Goal: Information Seeking & Learning: Compare options

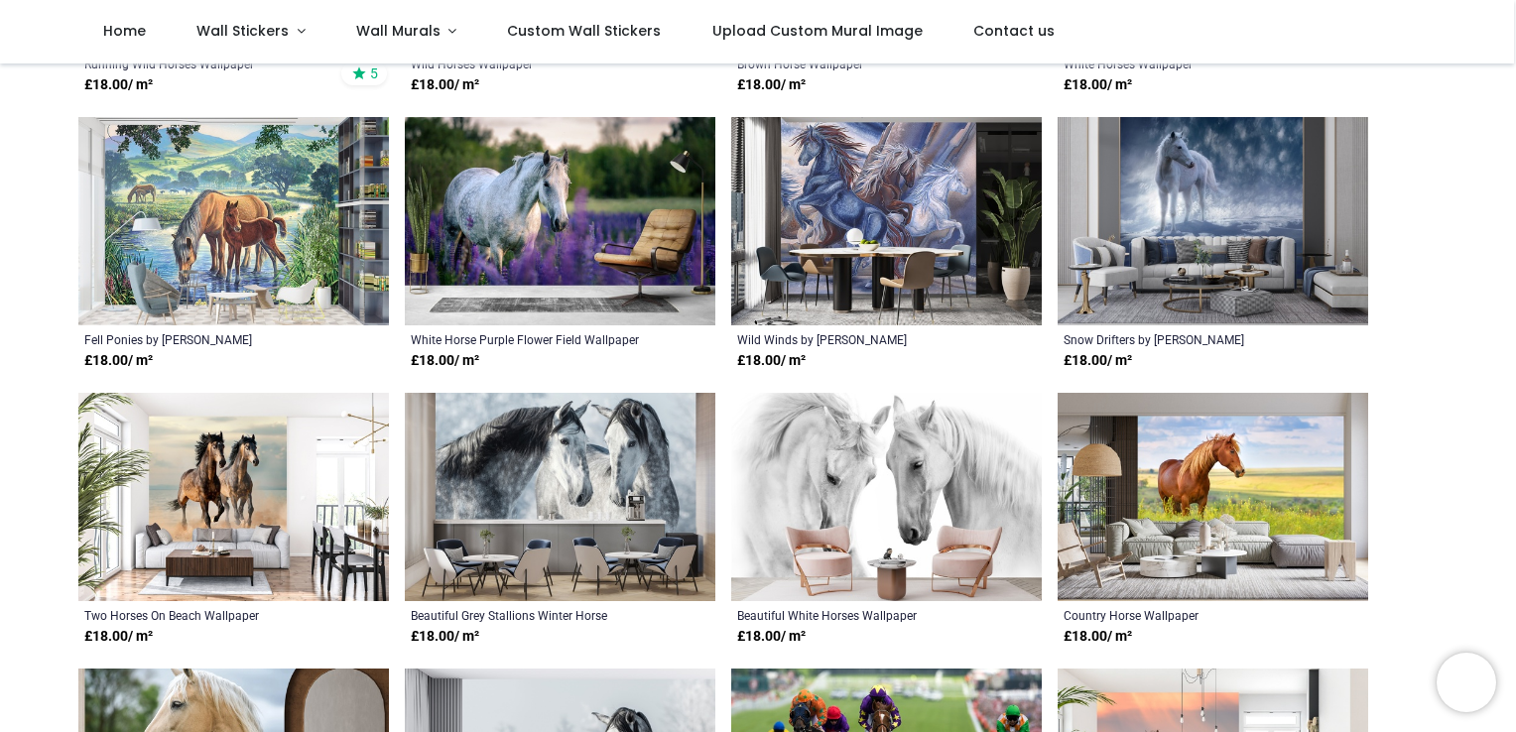
scroll to position [596, 0]
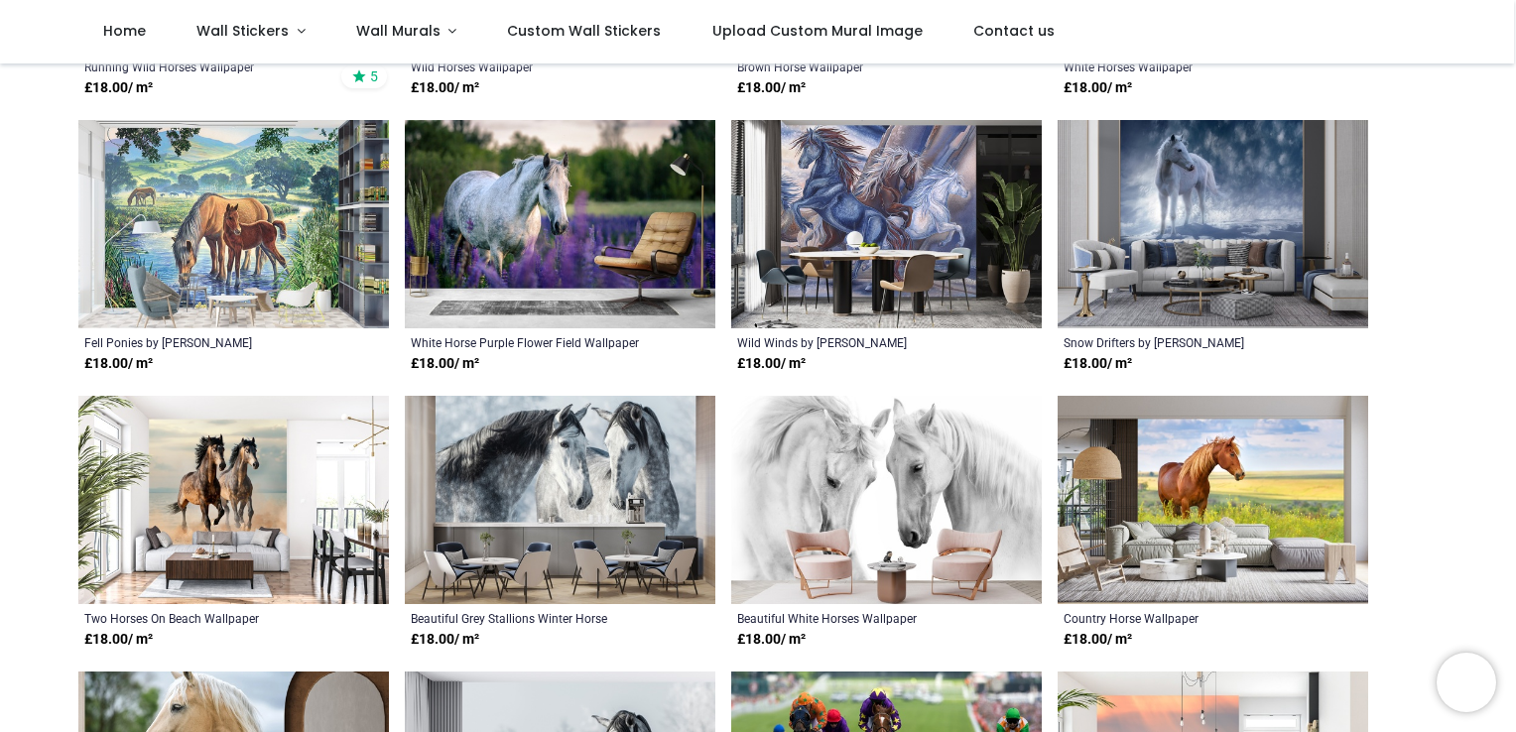
click at [486, 195] on img at bounding box center [560, 224] width 311 height 208
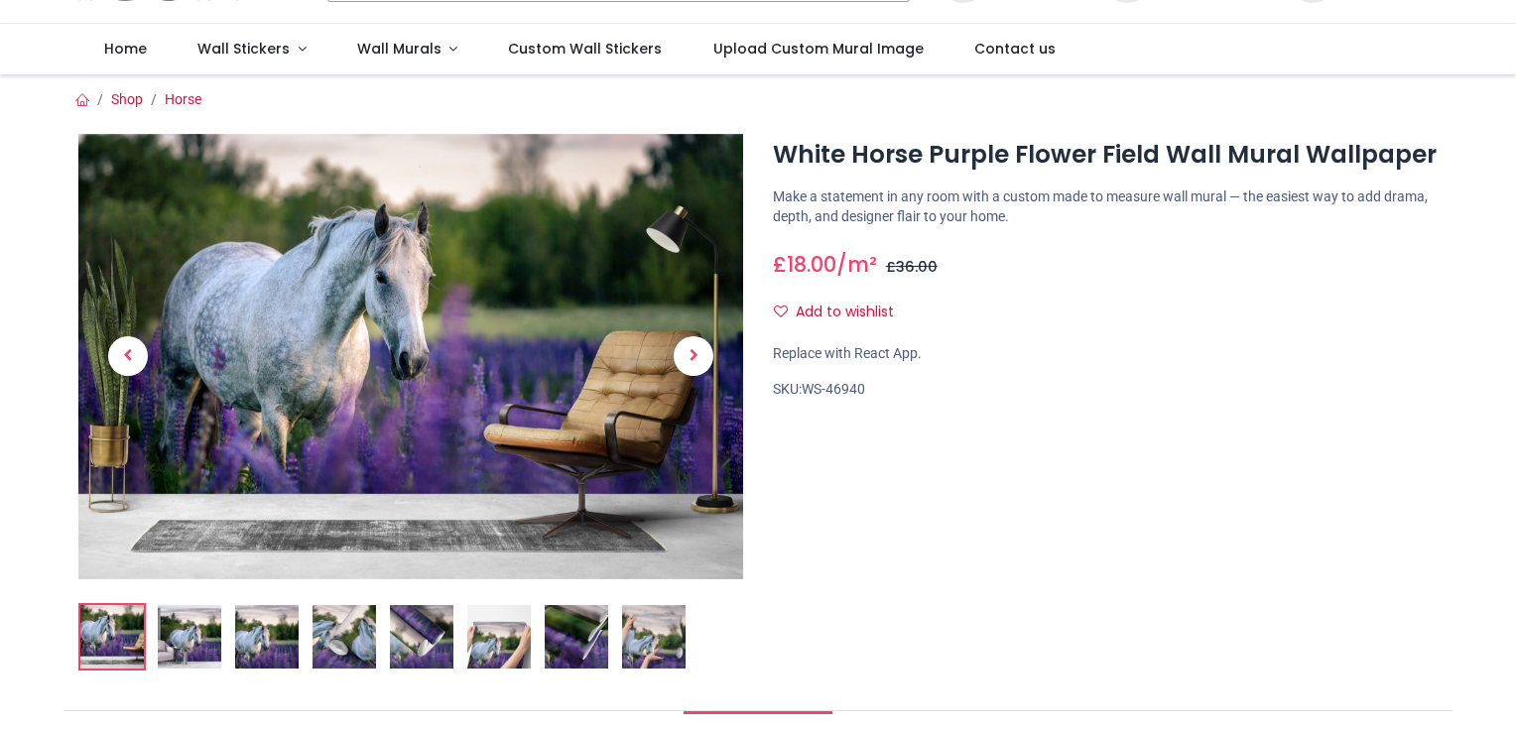
click at [172, 626] on img at bounding box center [190, 637] width 64 height 64
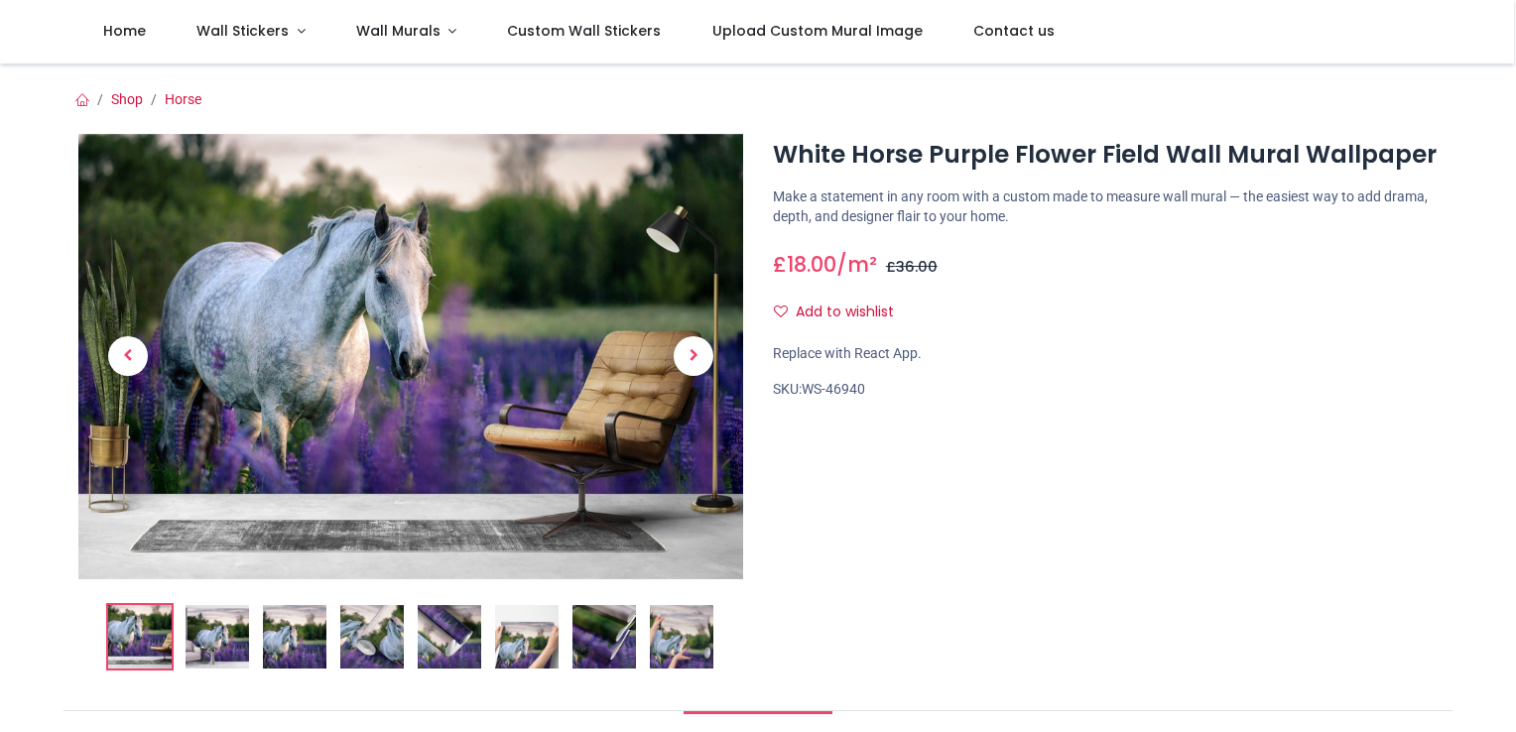
scroll to position [99, 0]
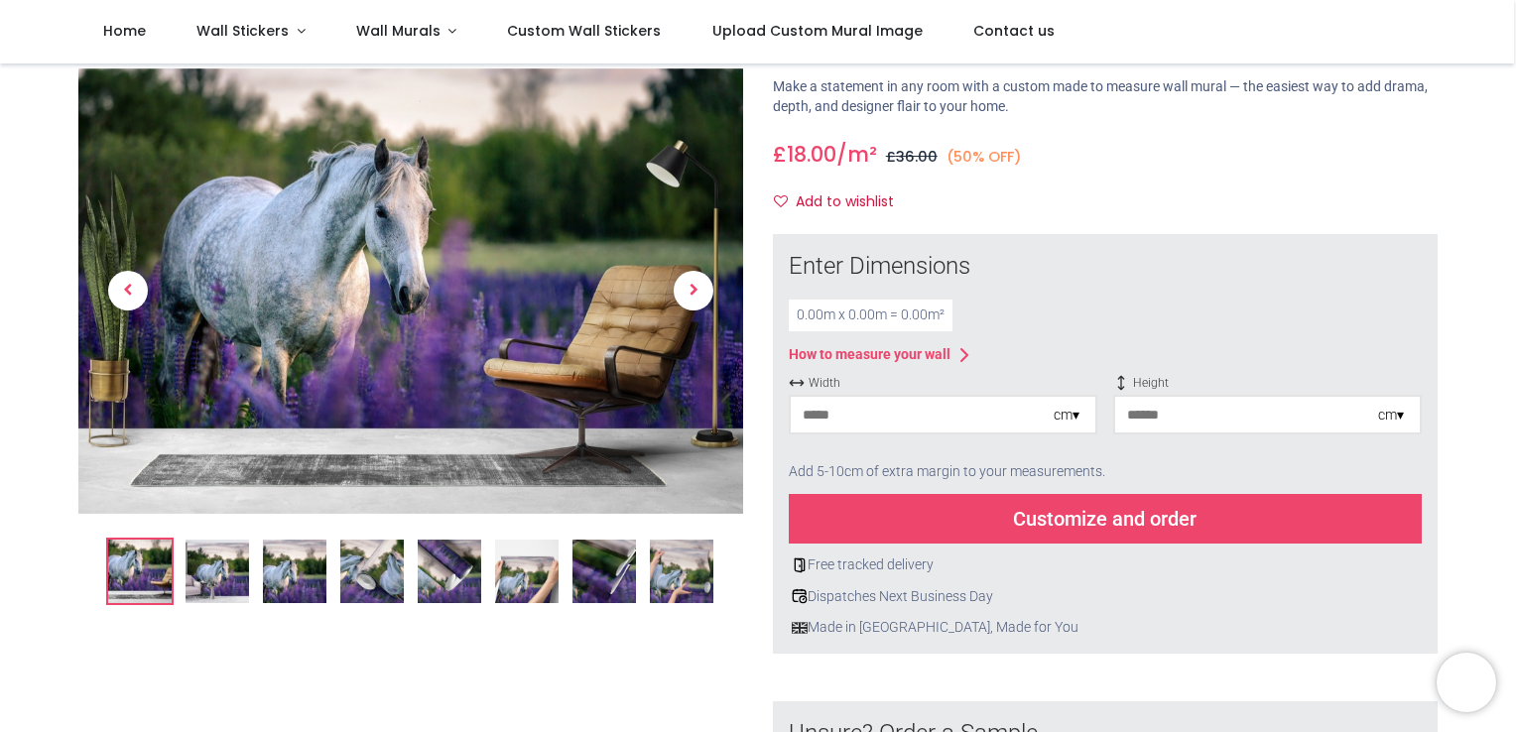
click at [222, 570] on img at bounding box center [218, 572] width 64 height 64
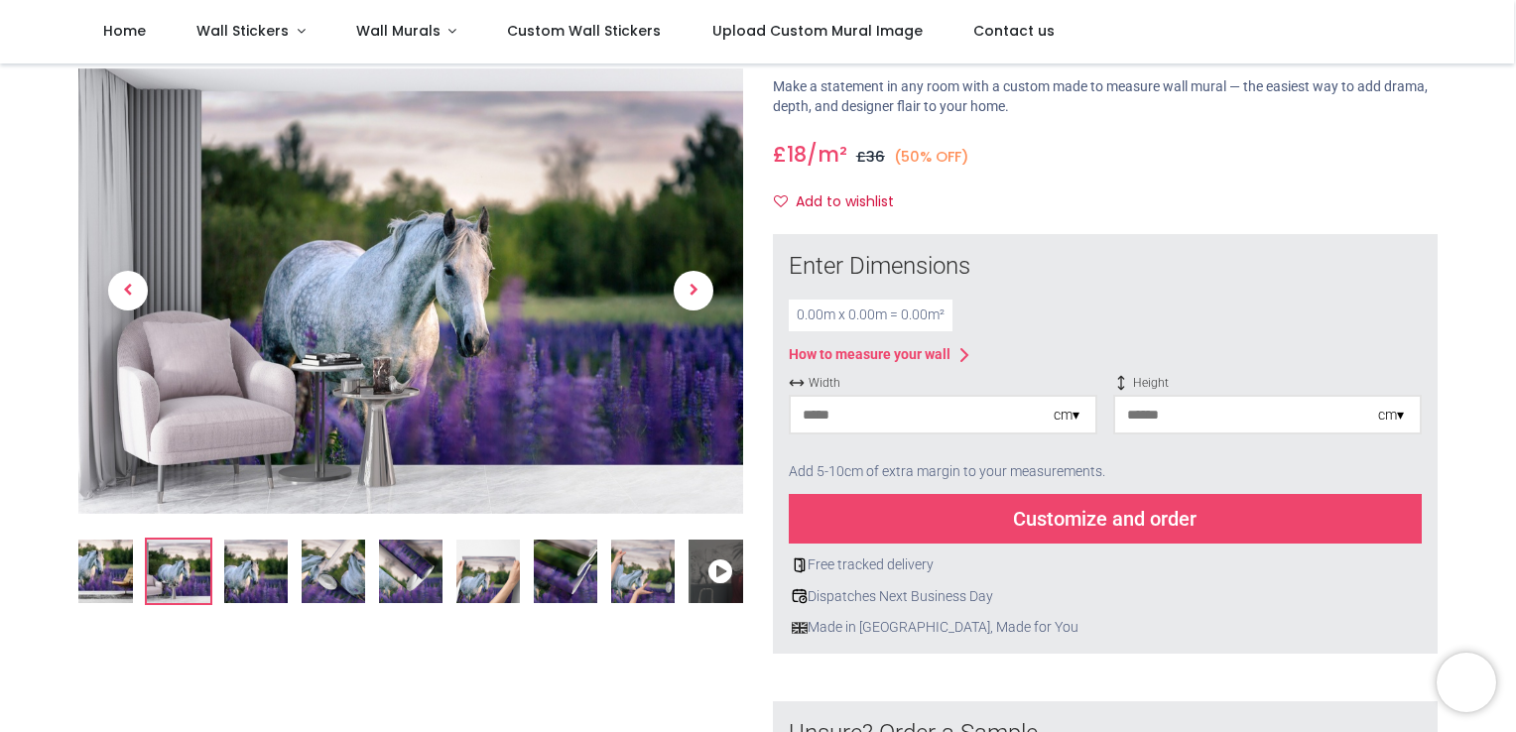
click at [258, 579] on img at bounding box center [256, 572] width 64 height 64
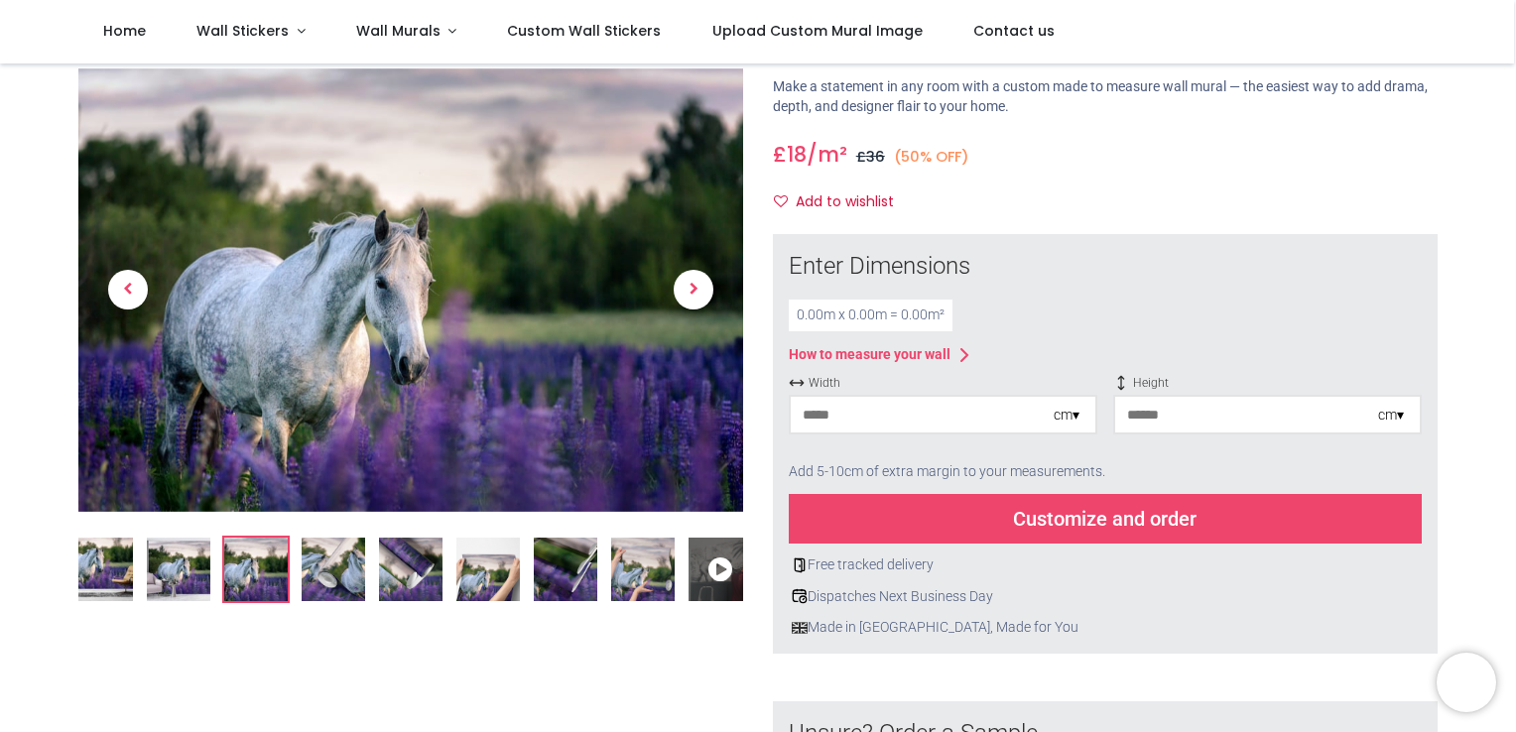
click at [326, 585] on img at bounding box center [334, 570] width 64 height 64
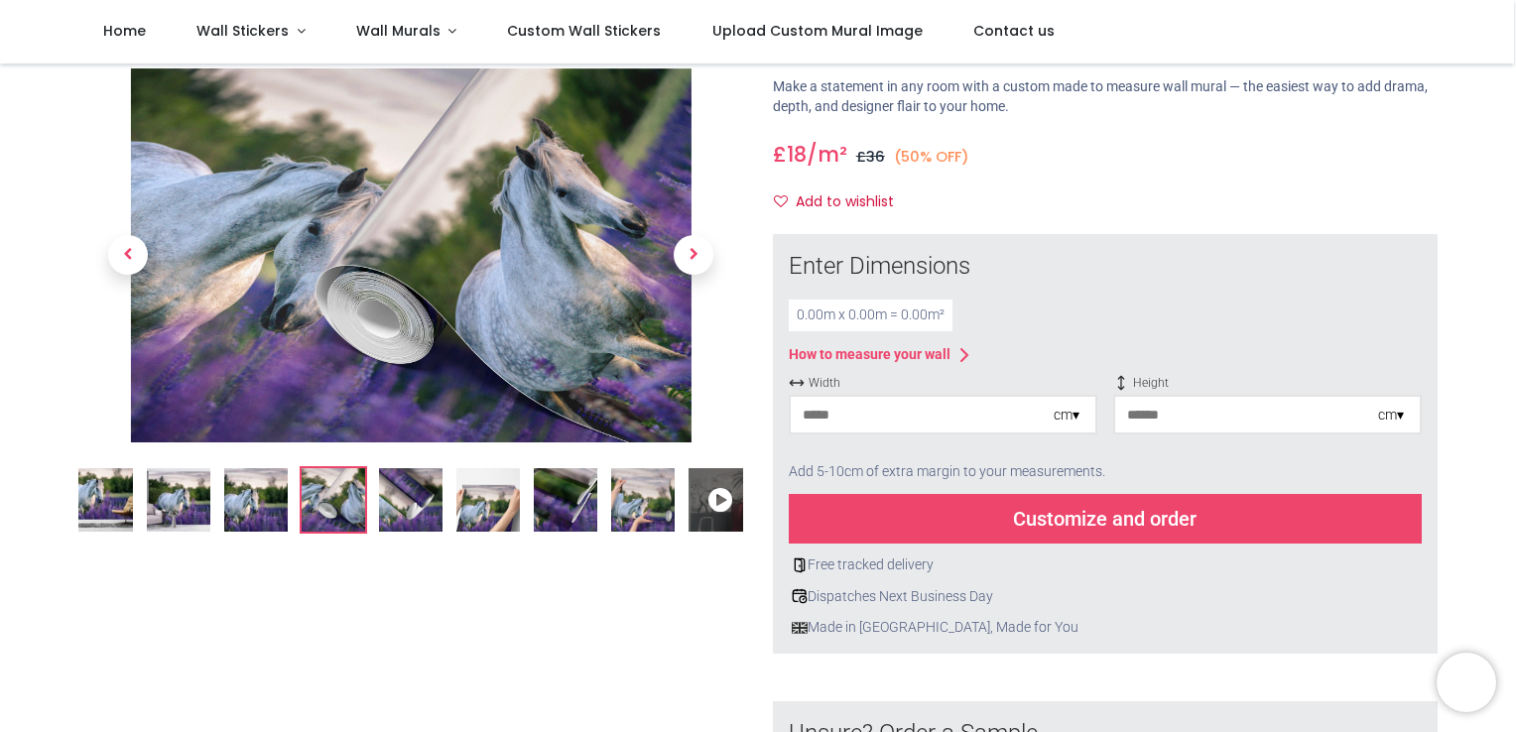
click at [393, 508] on img at bounding box center [411, 500] width 64 height 64
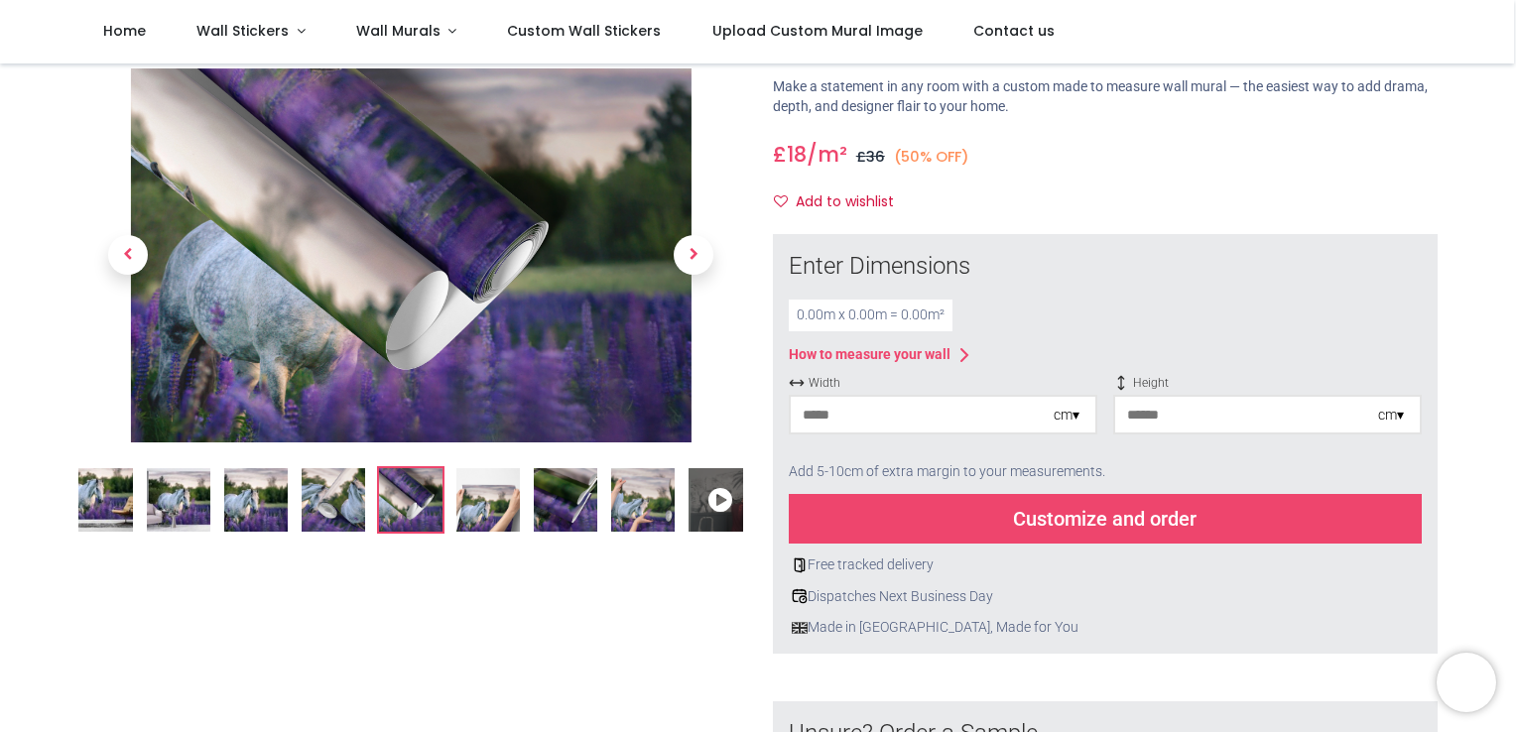
click at [462, 519] on img at bounding box center [489, 500] width 64 height 64
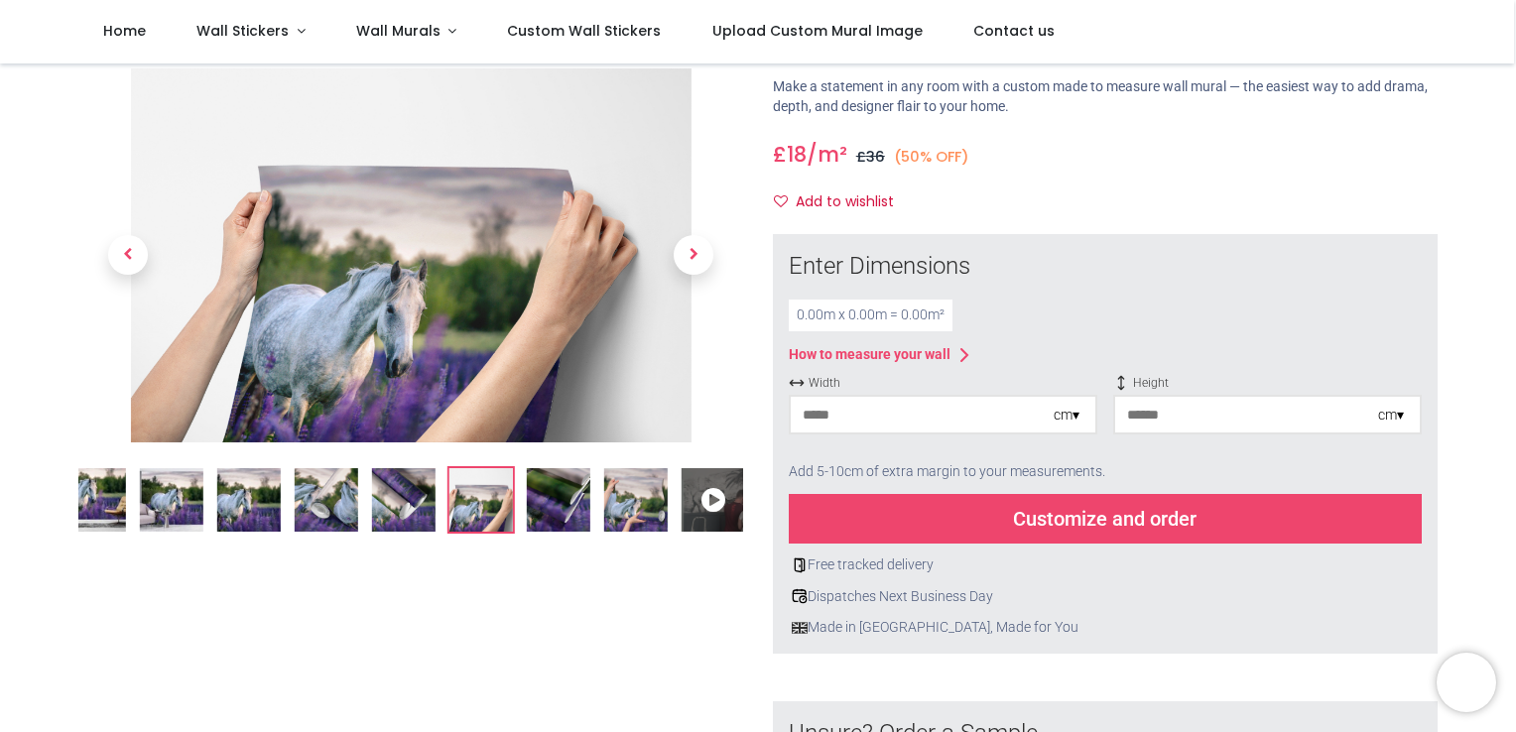
click at [532, 508] on img at bounding box center [559, 500] width 64 height 64
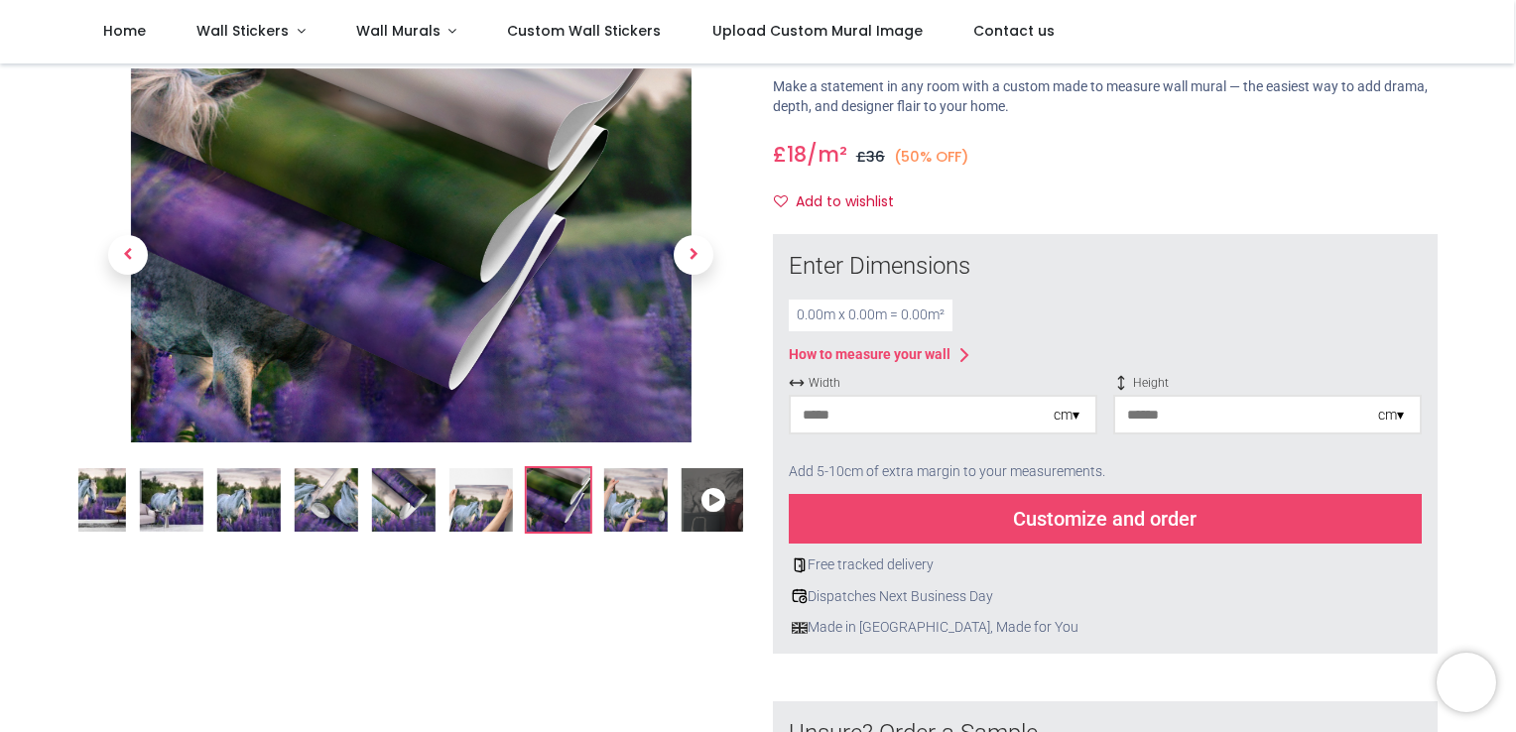
click at [611, 505] on img at bounding box center [636, 500] width 64 height 64
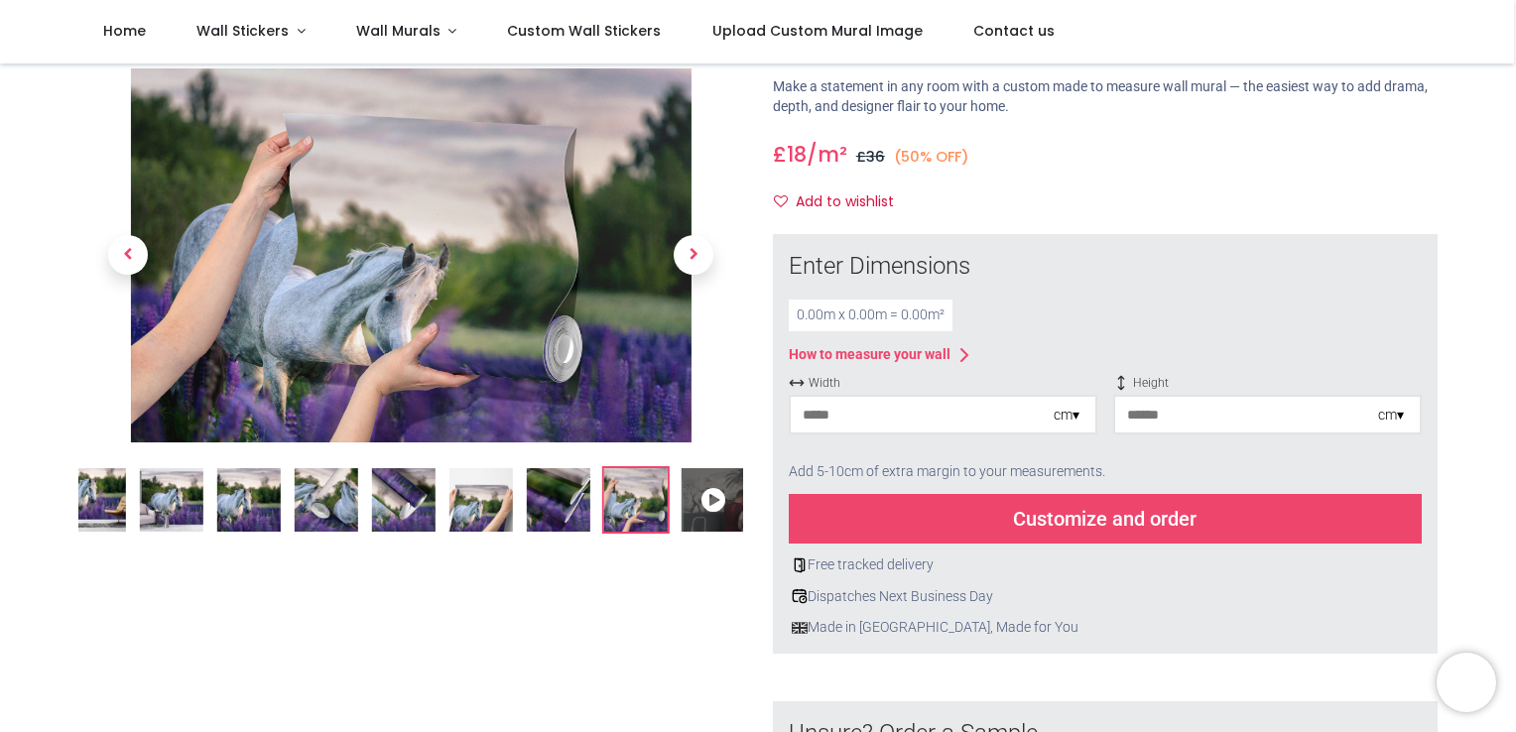
click at [248, 511] on img at bounding box center [249, 500] width 64 height 64
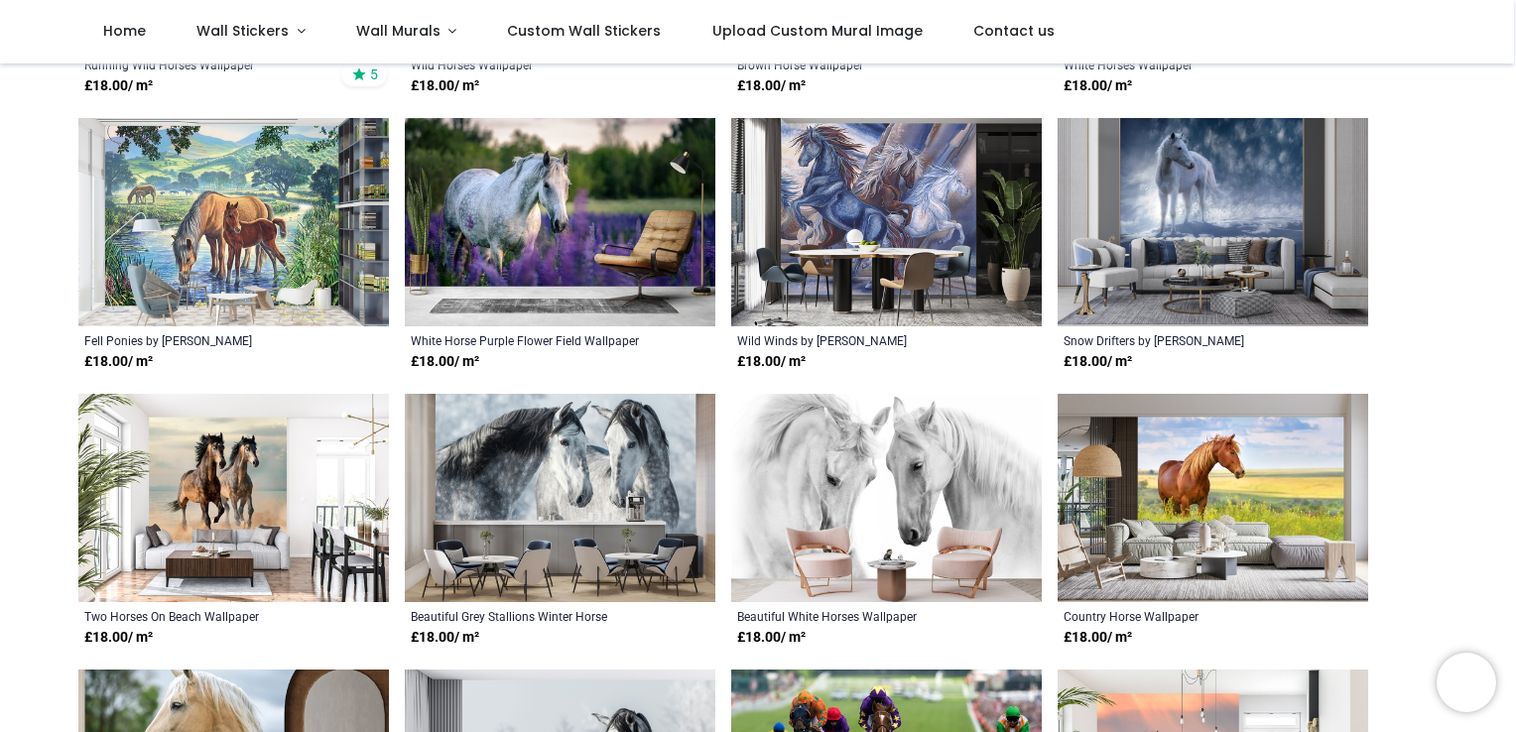
scroll to position [596, 0]
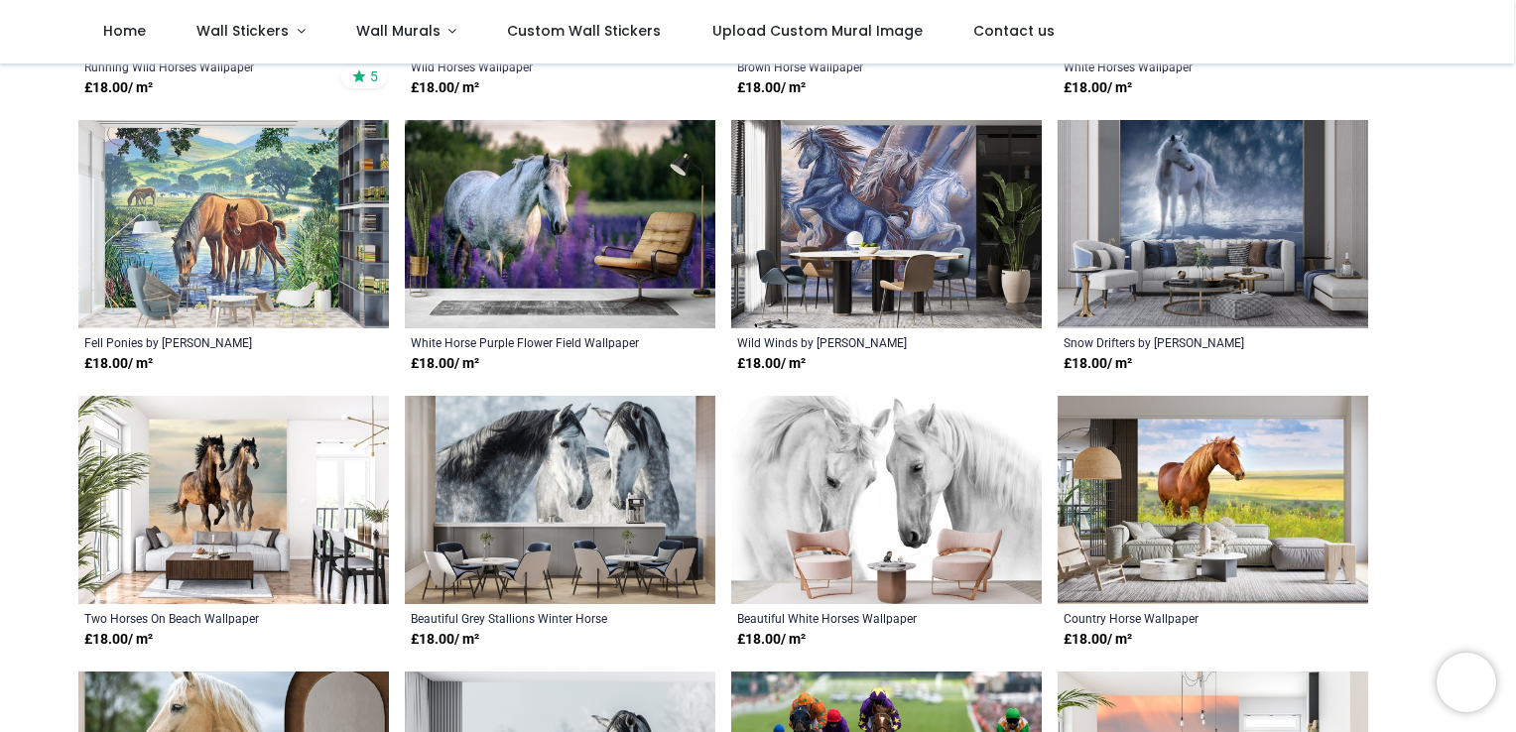
click at [545, 466] on img at bounding box center [560, 500] width 311 height 208
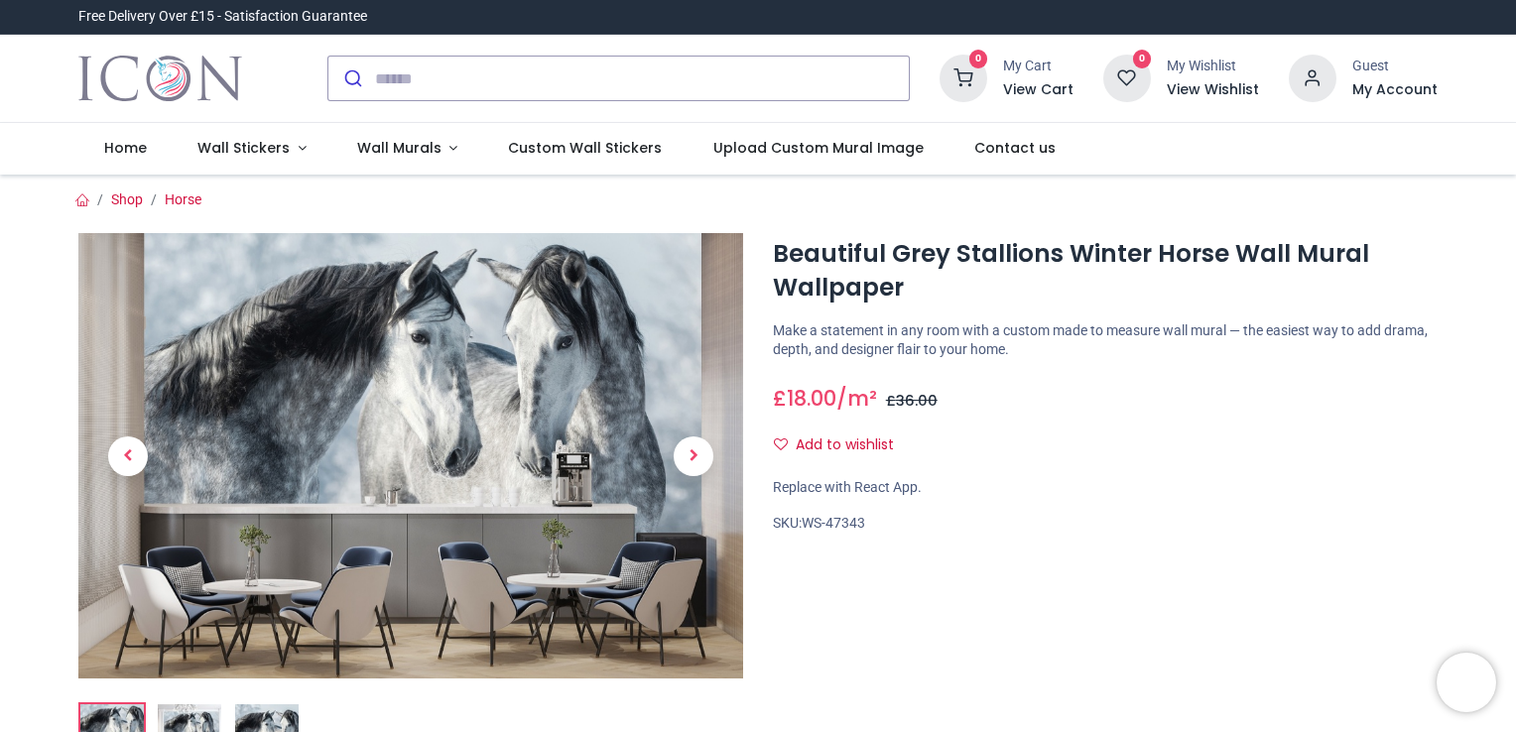
scroll to position [205, 0]
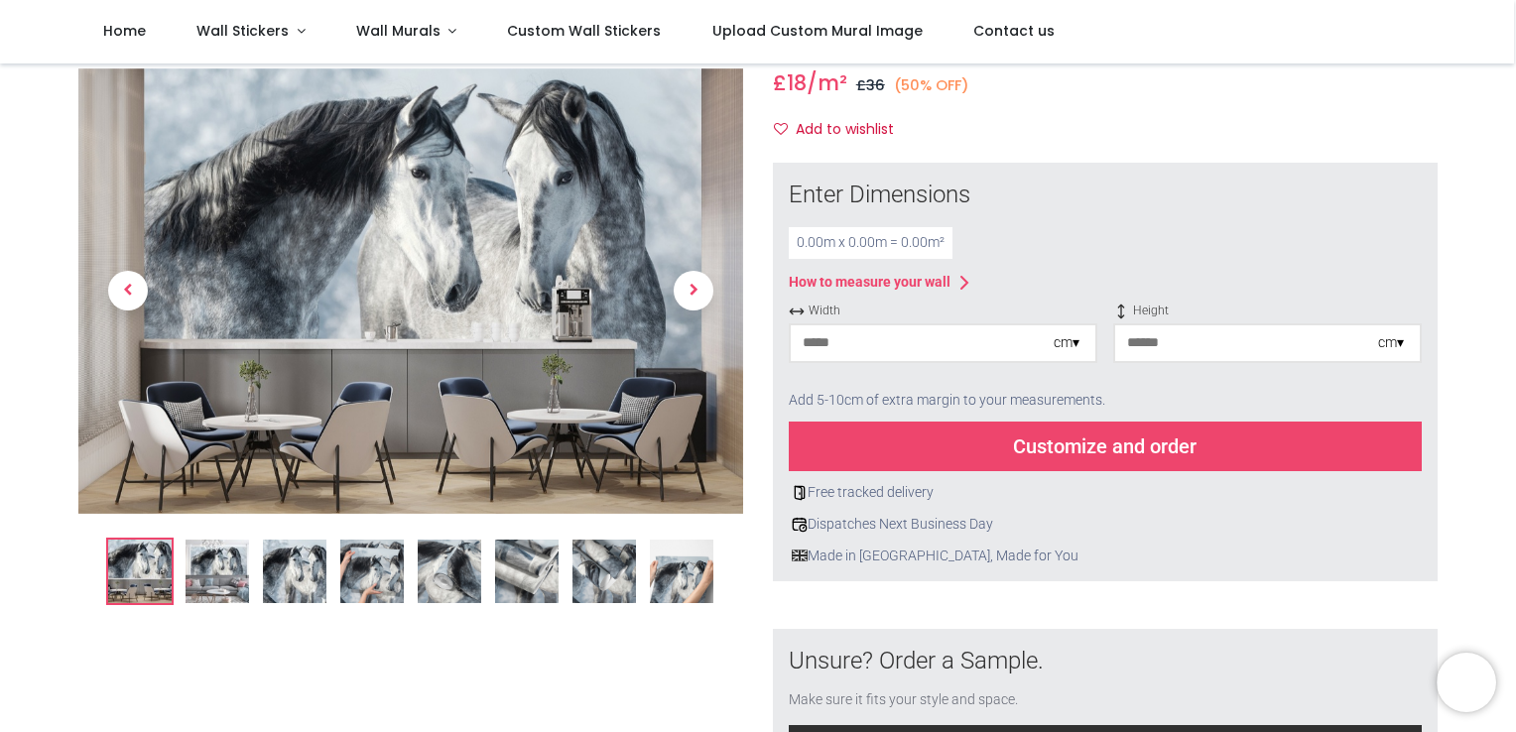
click at [294, 583] on img at bounding box center [295, 572] width 64 height 64
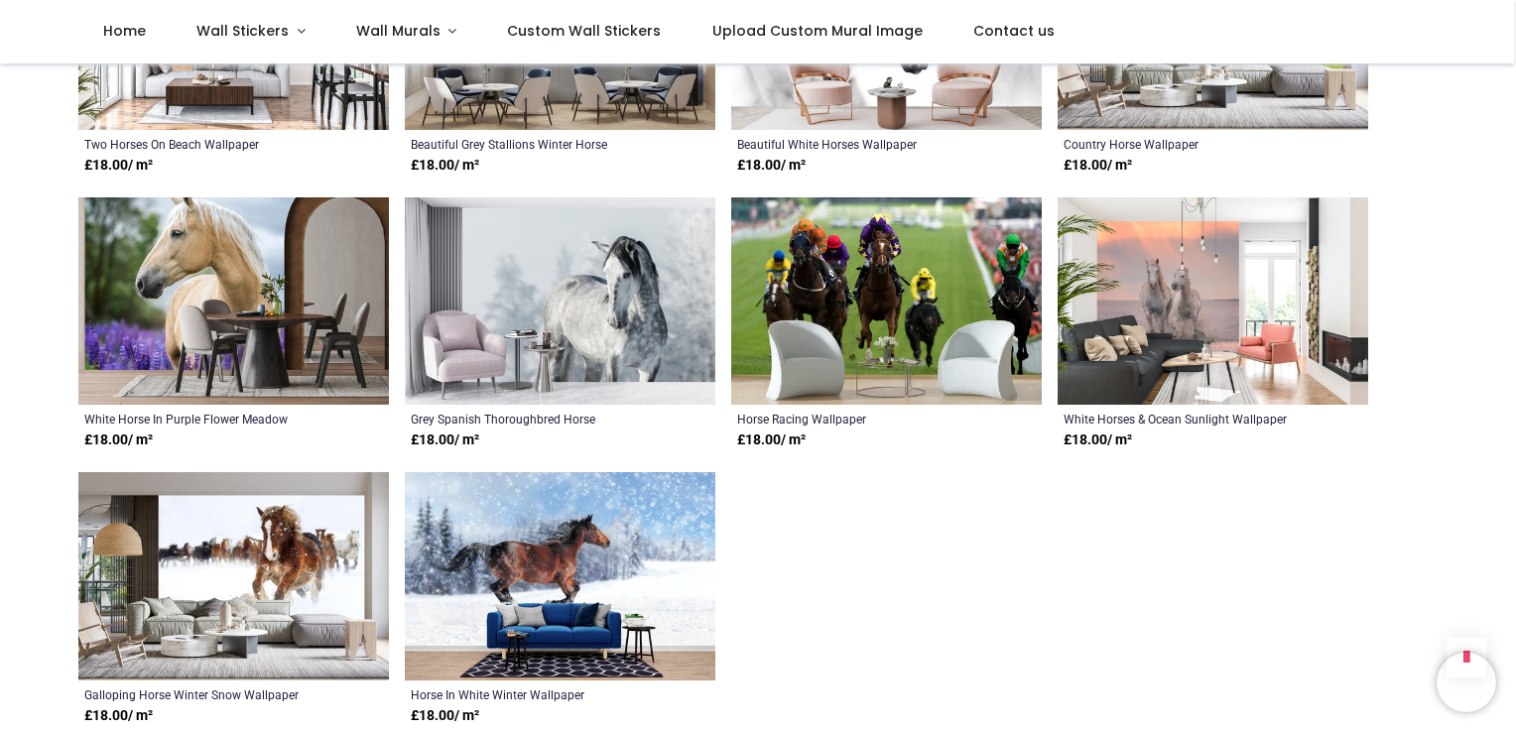
scroll to position [1072, 0]
click at [1188, 286] on img at bounding box center [1213, 301] width 311 height 208
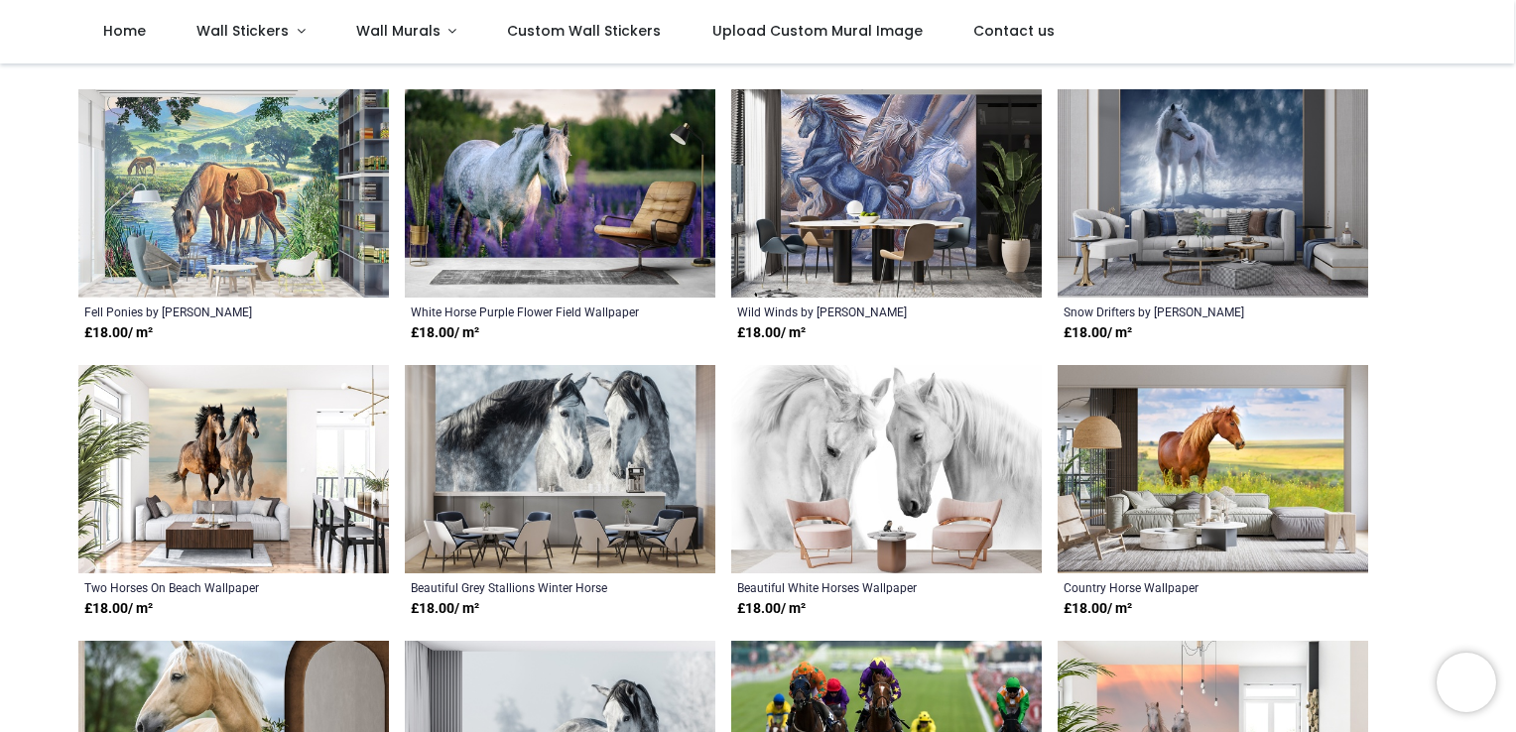
scroll to position [629, 0]
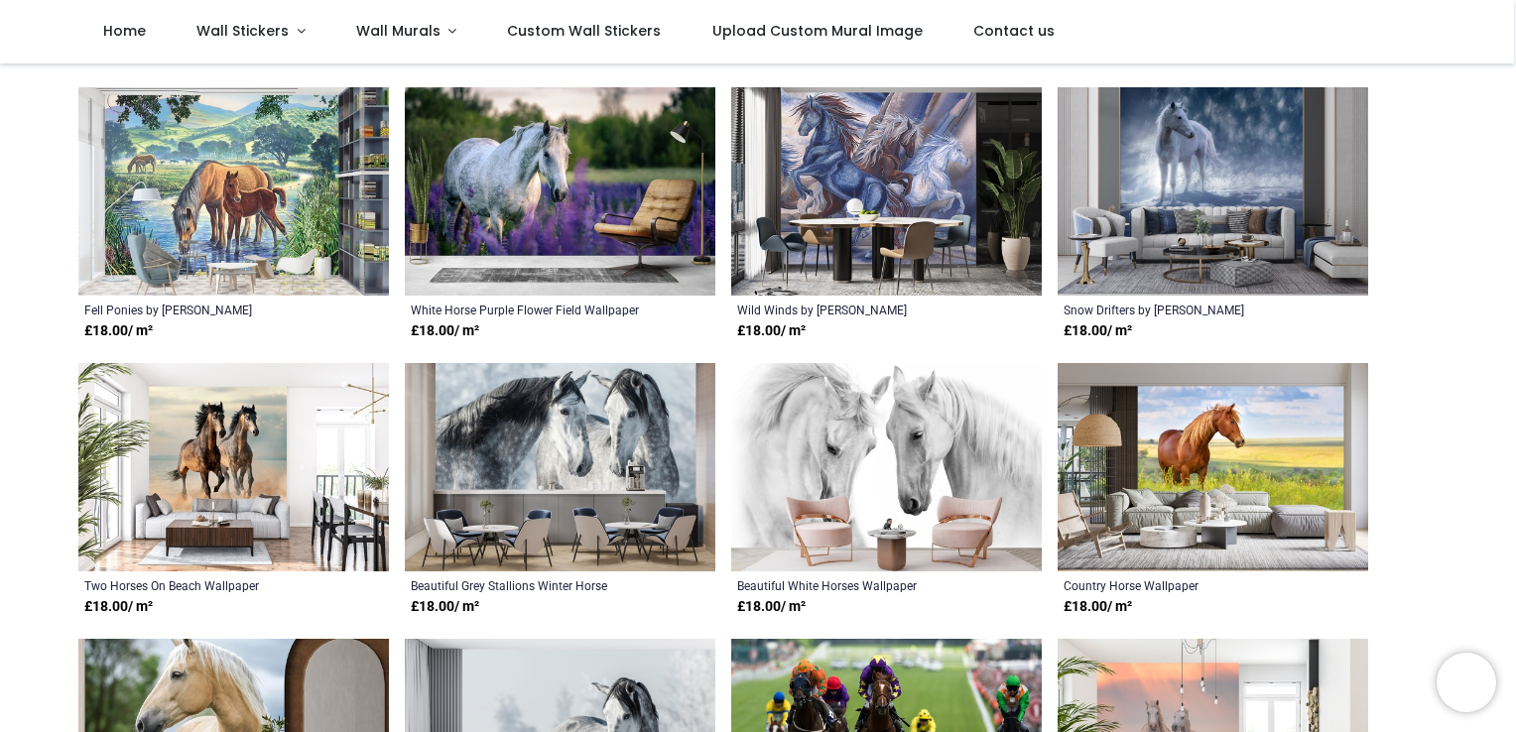
click at [831, 435] on img at bounding box center [886, 467] width 311 height 208
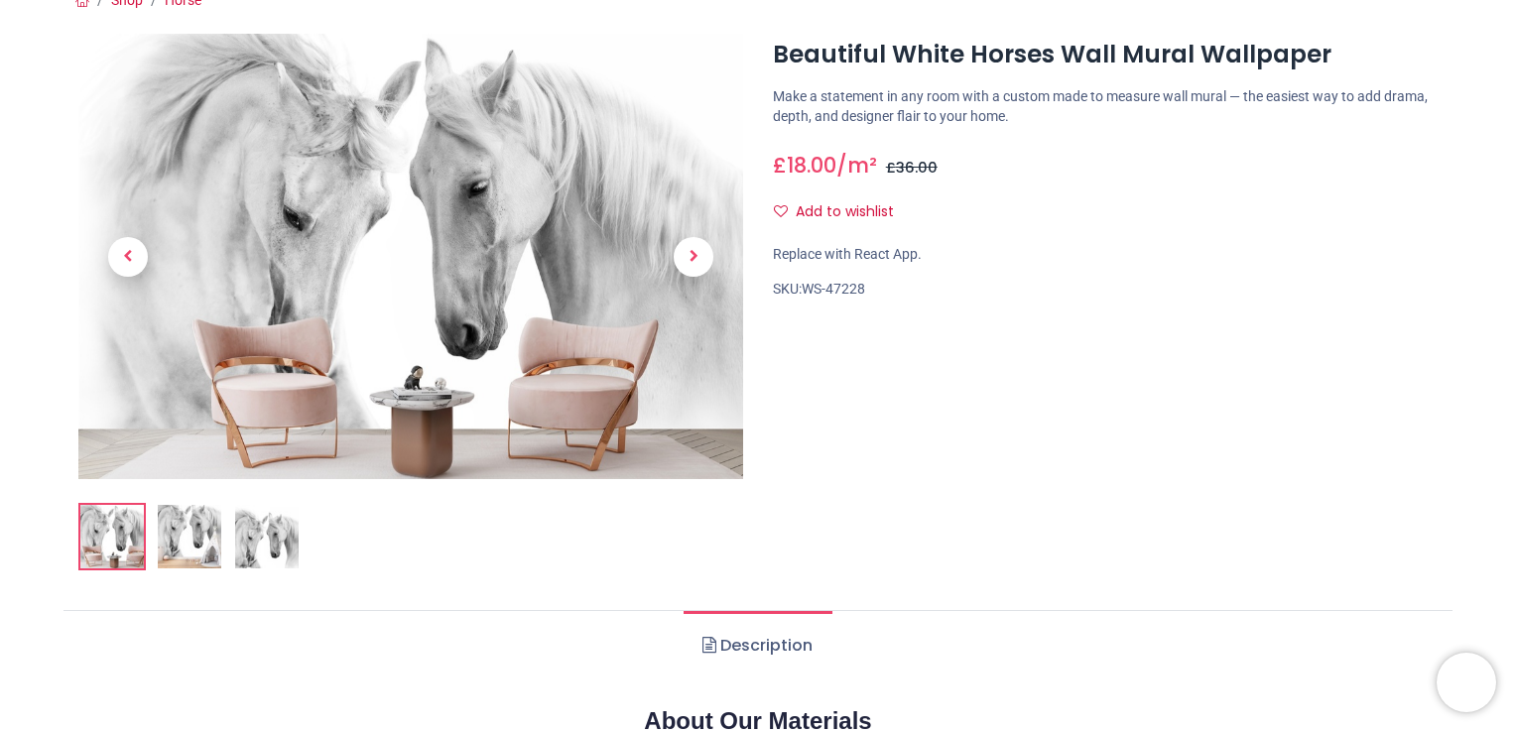
scroll to position [200, 0]
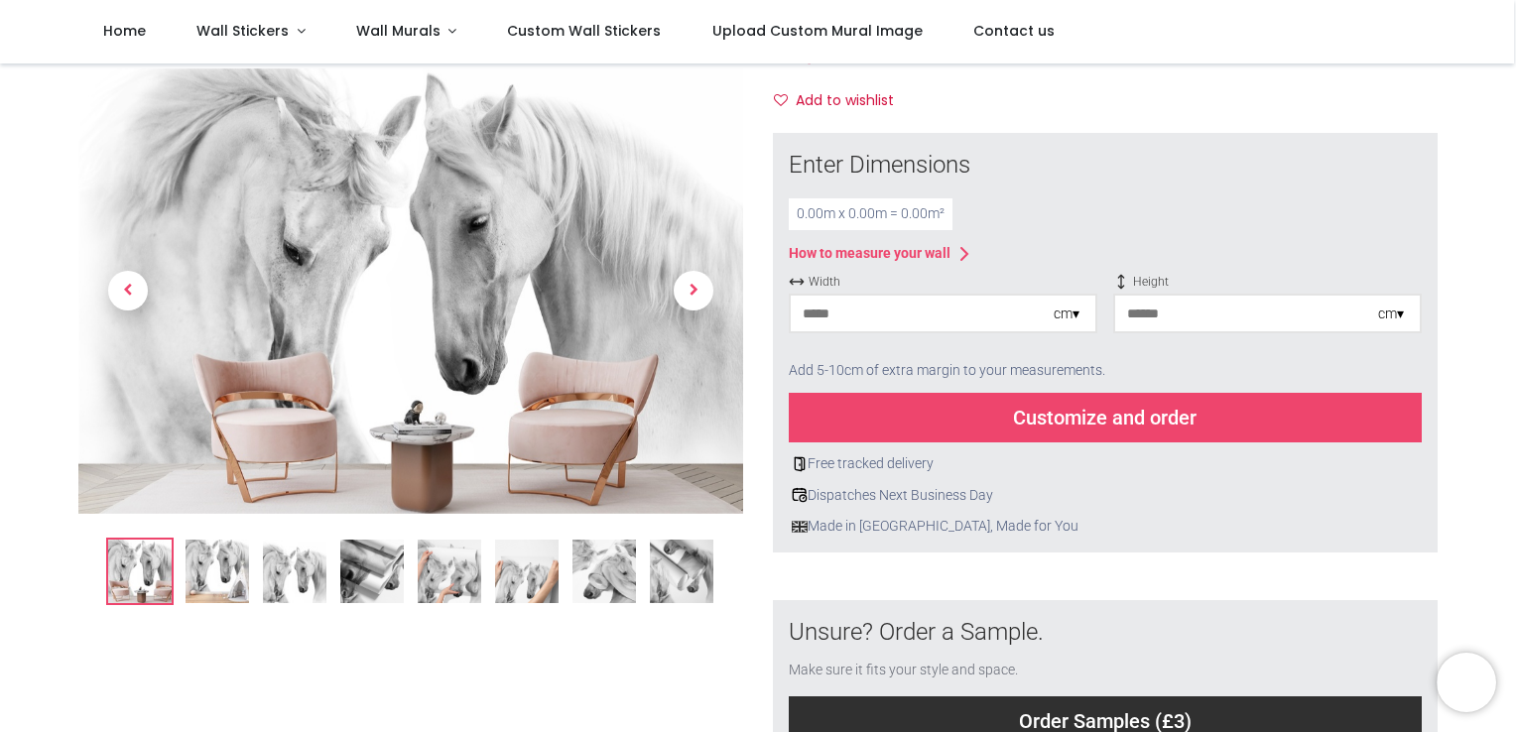
click at [290, 593] on img at bounding box center [295, 572] width 64 height 64
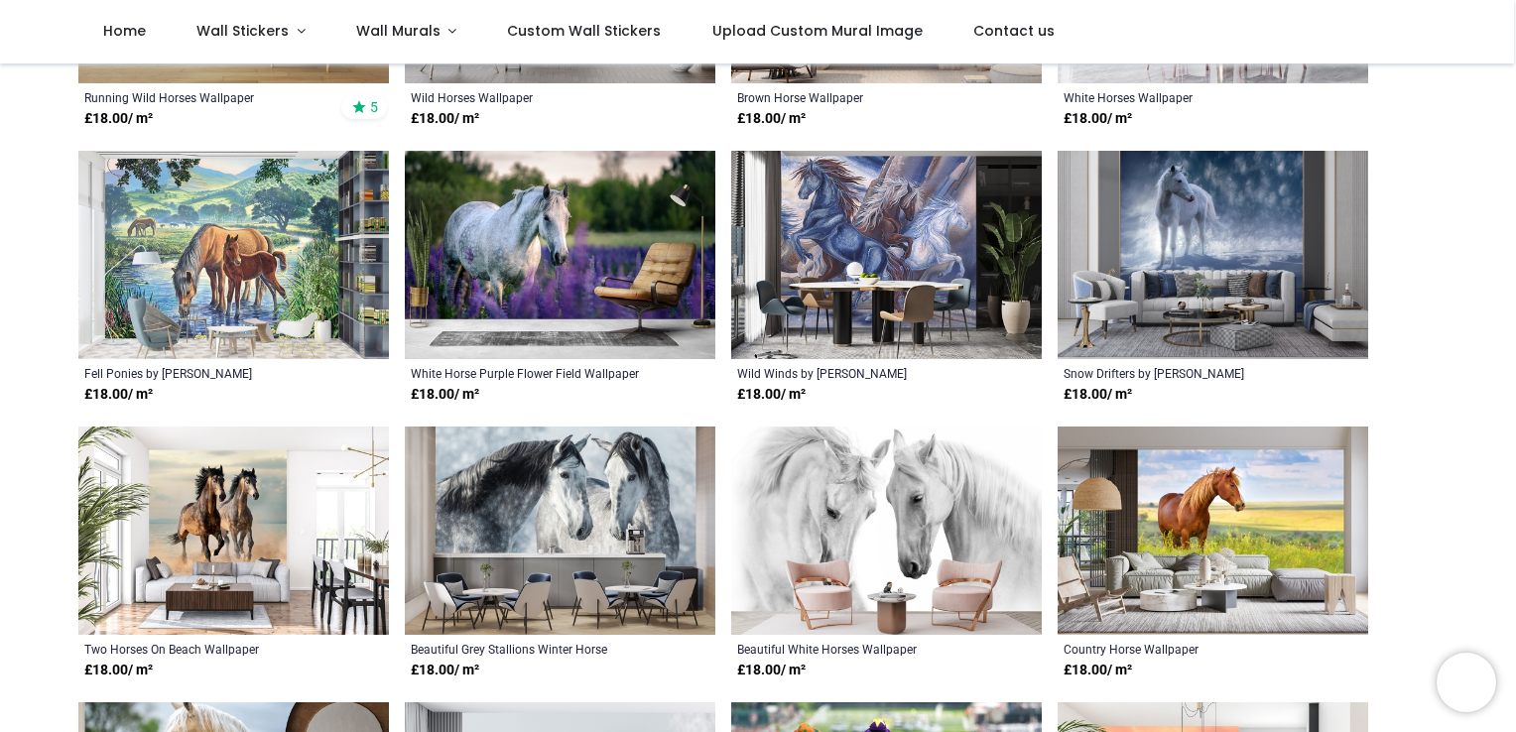
scroll to position [569, 0]
